Goal: Browse casually

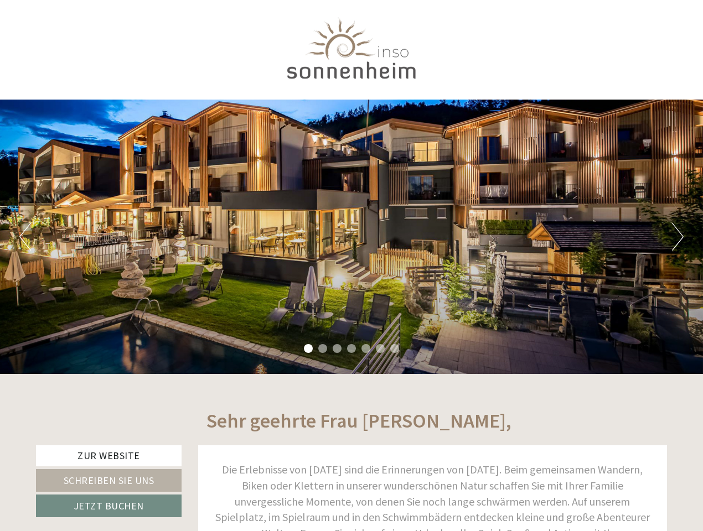
click at [351, 266] on div "Previous Next 1 2 3 4 5 6 7" at bounding box center [351, 237] width 703 height 275
click at [25, 237] on button "Previous" at bounding box center [25, 237] width 12 height 28
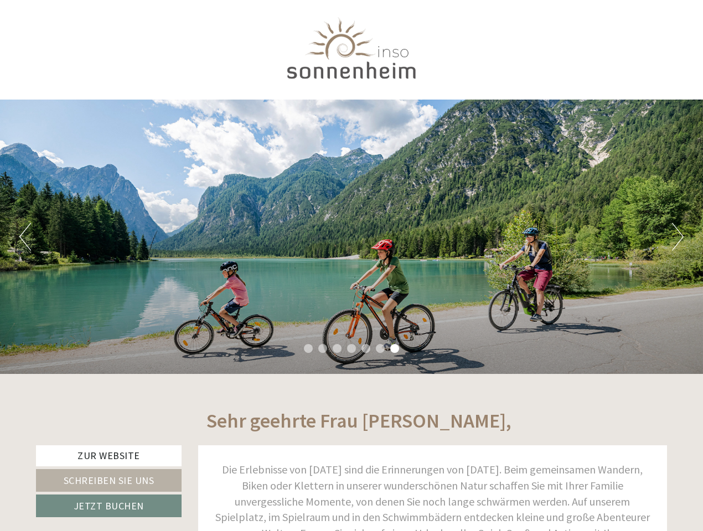
click at [351, 237] on div "Previous Next 1 2 3 4 5 6 7" at bounding box center [351, 237] width 703 height 275
click at [677, 237] on button "Next" at bounding box center [678, 237] width 12 height 28
click at [308, 349] on li "1" at bounding box center [308, 348] width 9 height 9
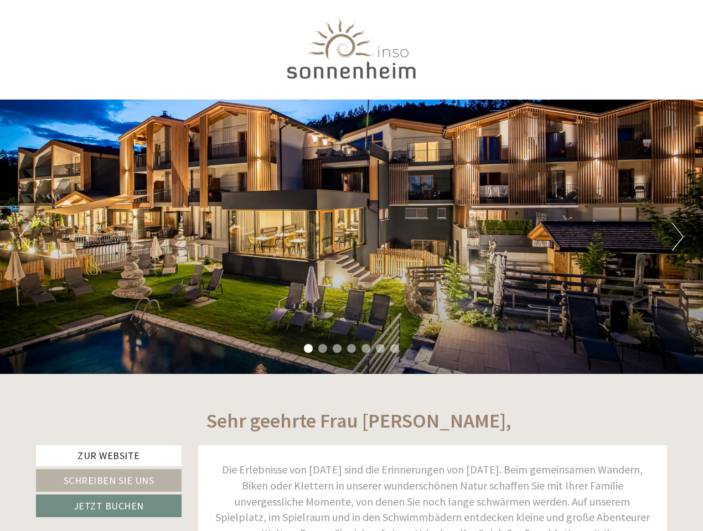
click at [323, 349] on li "2" at bounding box center [322, 348] width 9 height 9
click at [337, 349] on li "3" at bounding box center [337, 348] width 9 height 9
click at [351, 349] on li "4" at bounding box center [351, 348] width 9 height 9
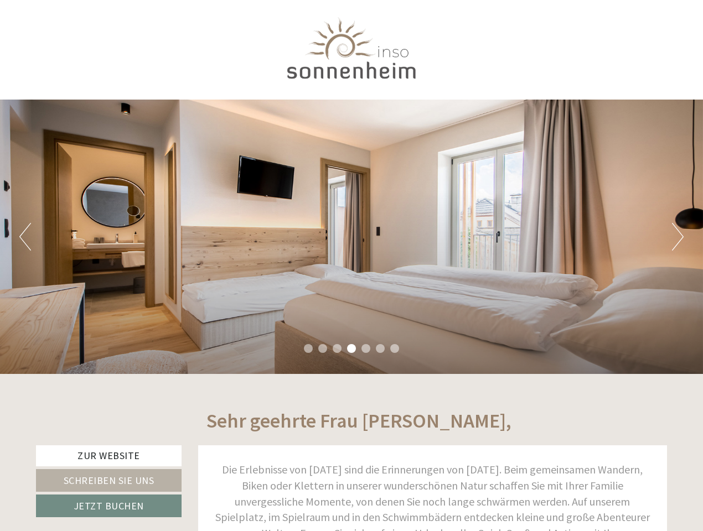
click at [366, 349] on li "5" at bounding box center [365, 348] width 9 height 9
click at [380, 349] on li "6" at bounding box center [380, 348] width 9 height 9
